Goal: Task Accomplishment & Management: Use online tool/utility

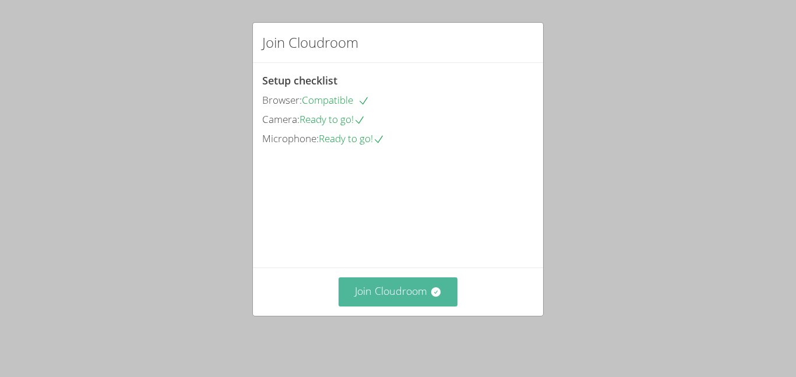
click at [441, 306] on button "Join Cloudroom" at bounding box center [398, 291] width 119 height 29
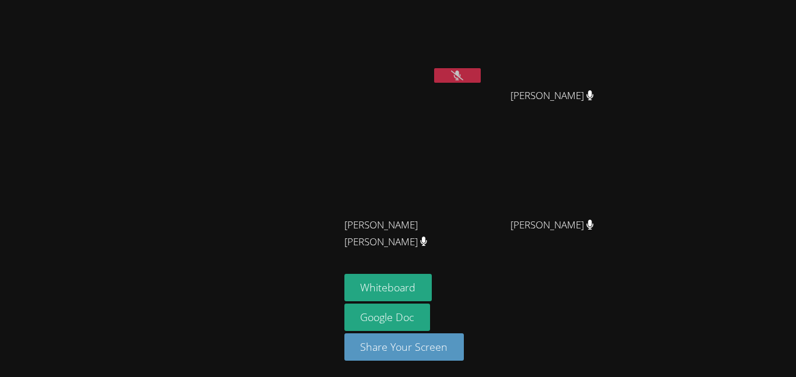
click at [454, 81] on button at bounding box center [457, 75] width 47 height 15
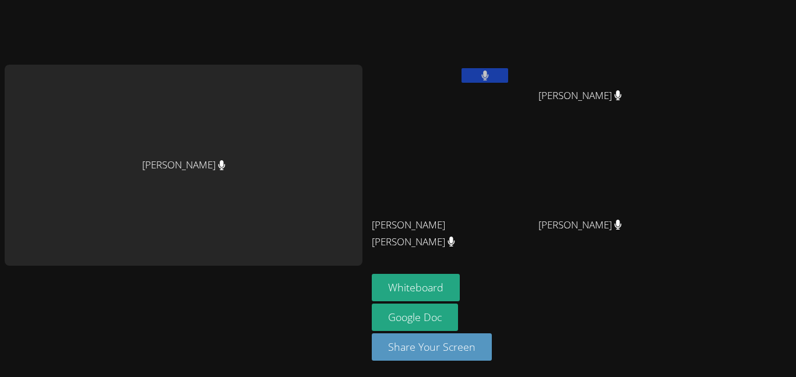
click at [462, 77] on button at bounding box center [485, 75] width 47 height 15
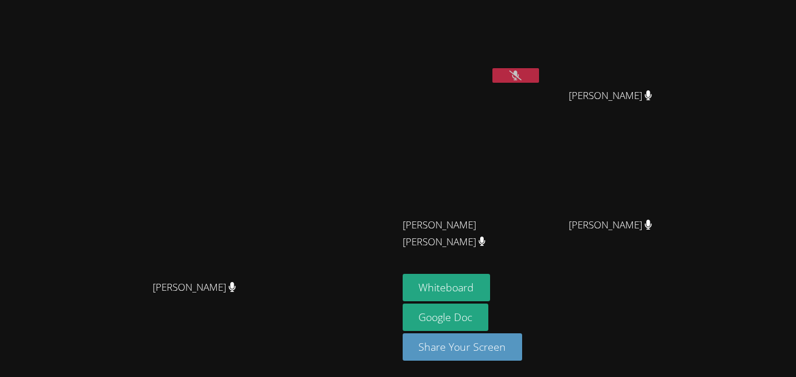
click at [509, 79] on icon at bounding box center [515, 76] width 12 height 10
click at [526, 74] on button at bounding box center [516, 75] width 47 height 15
click at [491, 290] on button "Whiteboard" at bounding box center [447, 287] width 88 height 27
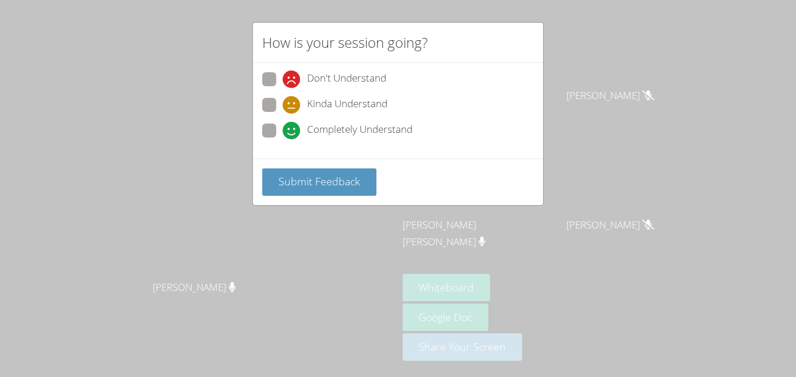
click at [334, 117] on div "Kinda Understand" at bounding box center [398, 108] width 272 height 21
click at [333, 126] on span "Completely Understand" at bounding box center [360, 130] width 106 height 17
click at [293, 126] on input "Completely Understand" at bounding box center [288, 129] width 10 height 10
radio input "true"
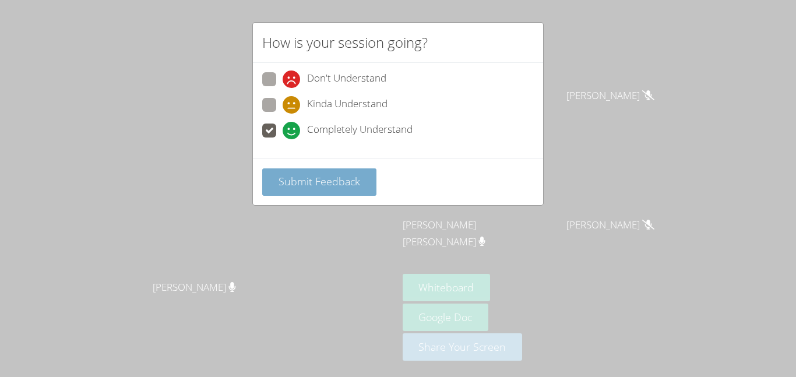
click at [290, 183] on span "Submit Feedback" at bounding box center [320, 181] width 82 height 14
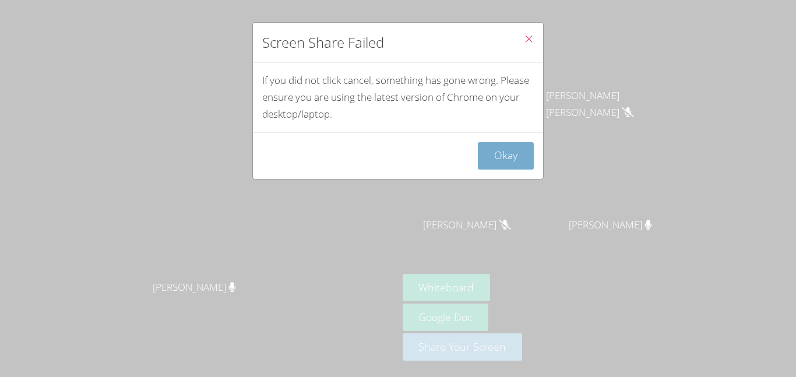
click at [498, 146] on button "Okay" at bounding box center [506, 155] width 56 height 27
